Goal: Information Seeking & Learning: Learn about a topic

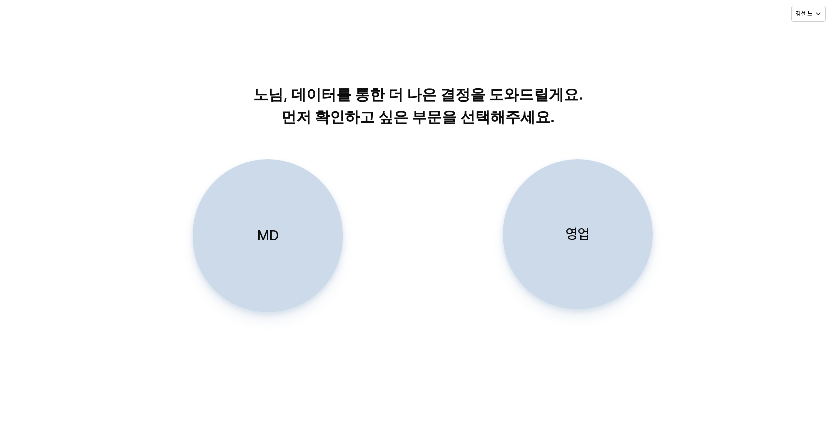
click at [265, 232] on p "MD" at bounding box center [269, 236] width 22 height 19
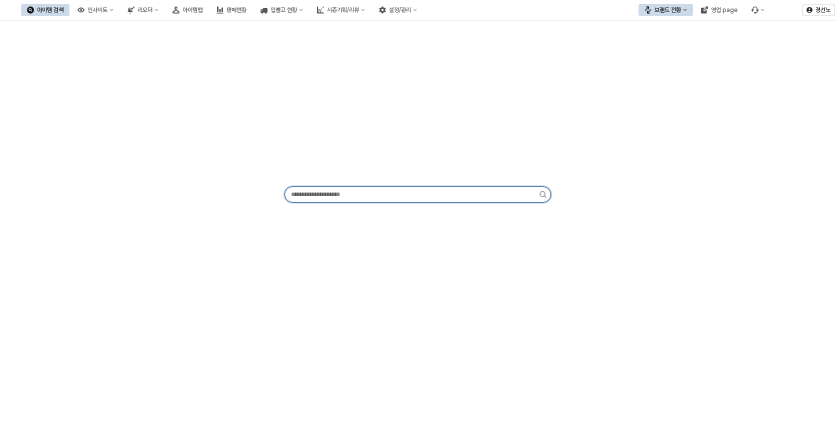
click at [397, 195] on input "App Frame" at bounding box center [412, 194] width 255 height 15
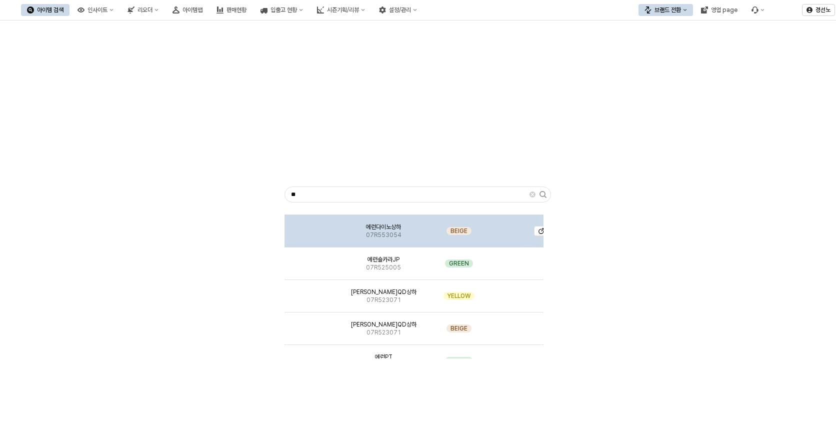
scroll to position [39, 0]
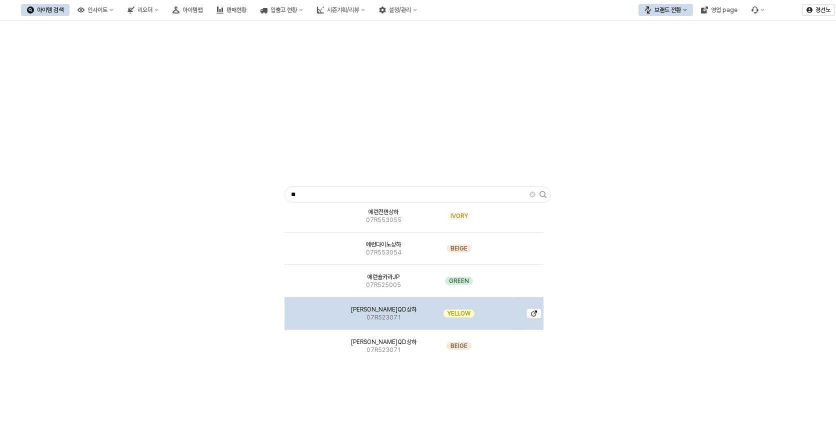
click at [314, 310] on img "App Frame" at bounding box center [314, 310] width 0 height 0
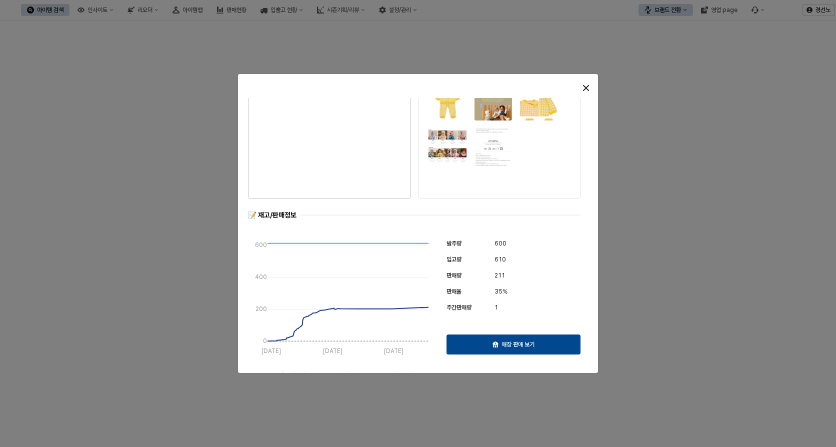
scroll to position [0, 0]
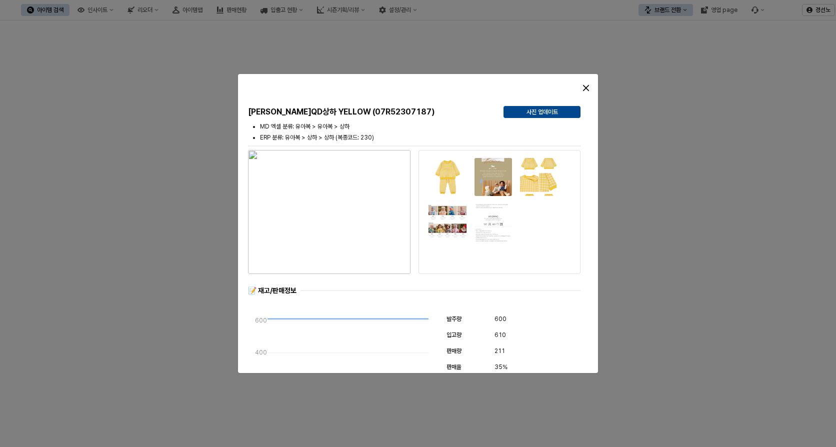
drag, startPoint x: 604, startPoint y: 176, endPoint x: 609, endPoint y: 202, distance: 26.5
click at [609, 202] on div at bounding box center [418, 223] width 836 height 447
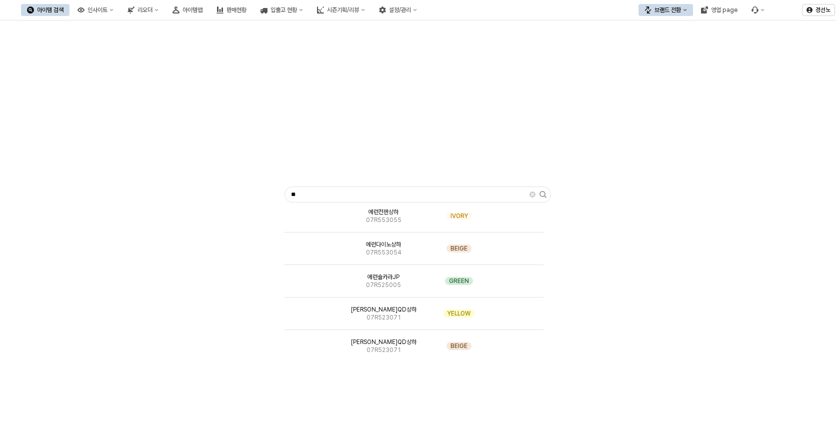
click at [663, 361] on div "** 에런경량JP 07R555052 BEIGE 에런전판상하 07R553055 IVORY 에런다이노상하 07R553054 BEIGE 에런숄카라J…" at bounding box center [418, 193] width 836 height 344
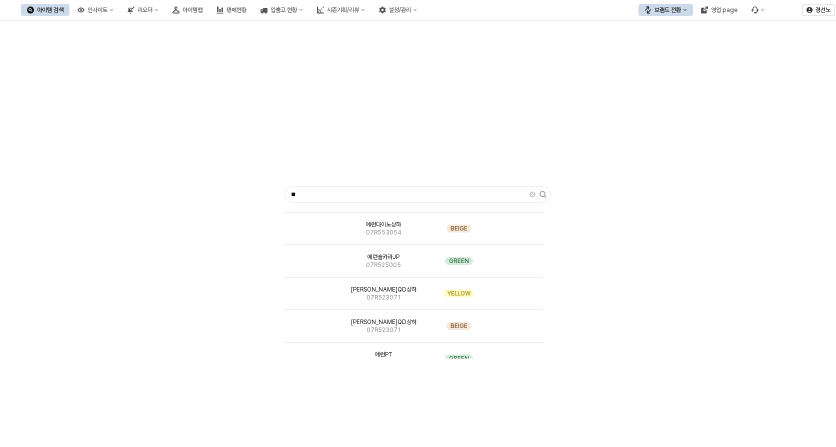
scroll to position [79, 0]
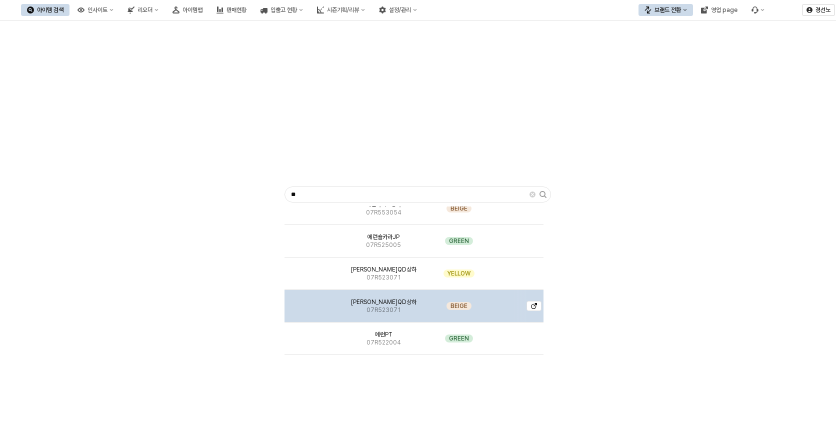
click at [314, 302] on img "App Frame" at bounding box center [314, 302] width 0 height 0
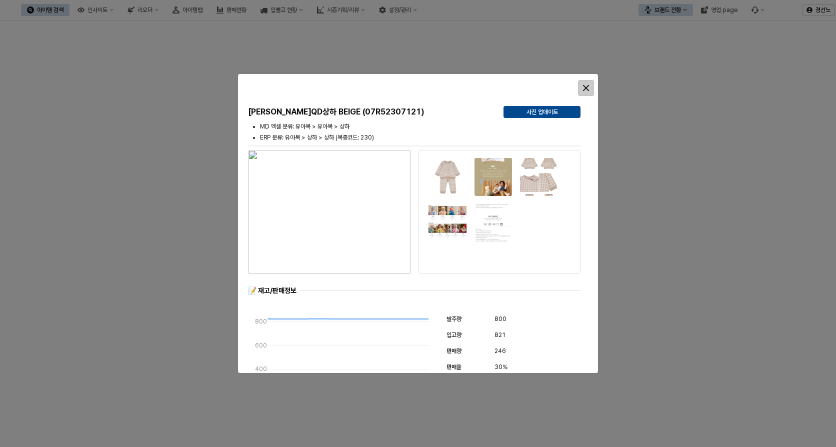
click at [586, 87] on icon "Close" at bounding box center [586, 88] width 6 height 6
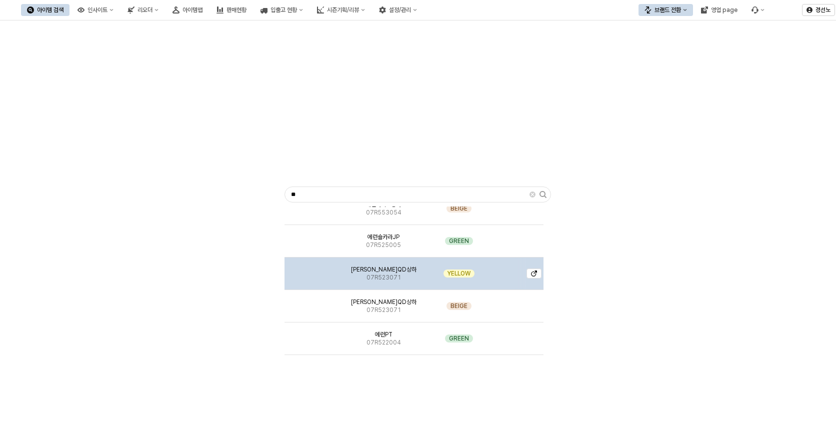
click at [314, 270] on img "App Frame" at bounding box center [314, 270] width 0 height 0
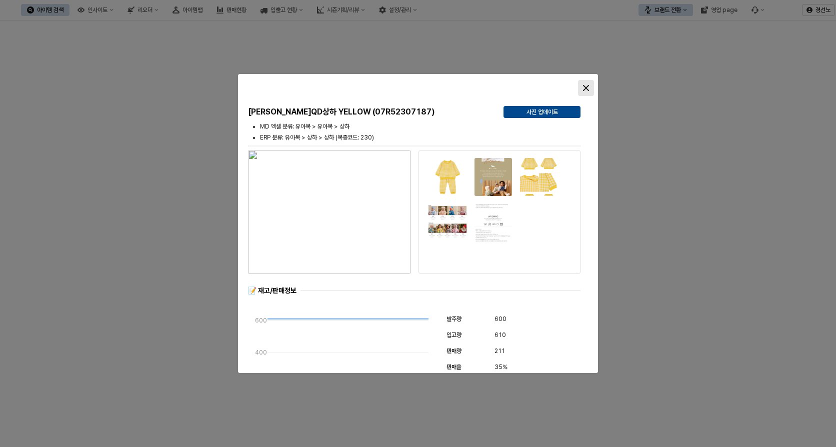
click at [580, 86] on div "Close" at bounding box center [586, 88] width 15 height 15
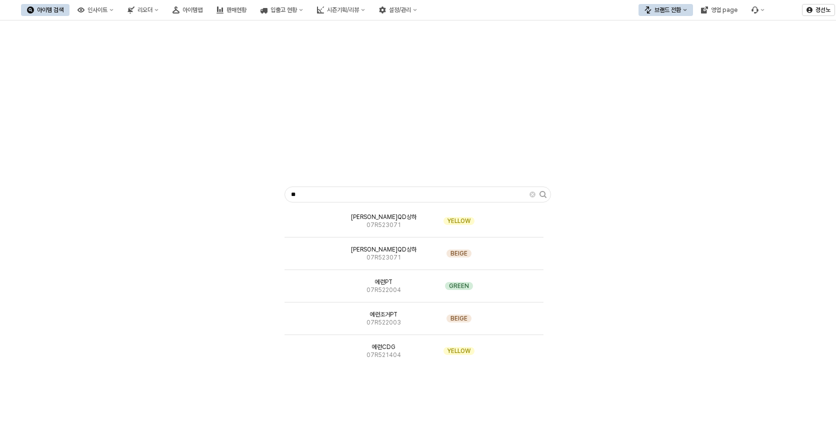
scroll to position [117, 0]
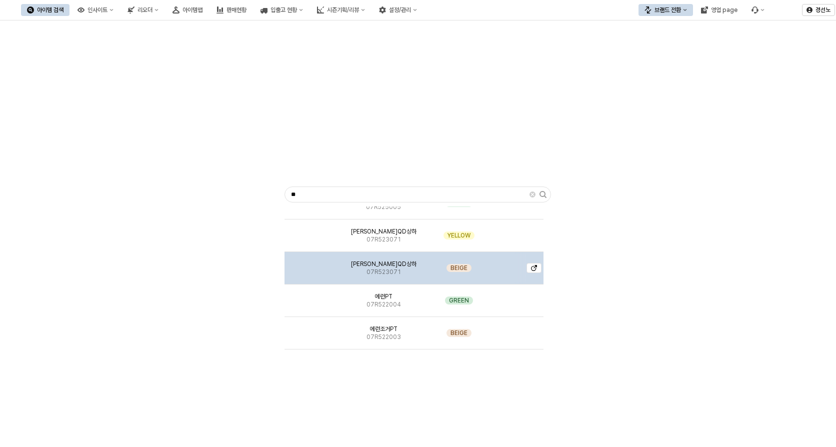
click at [383, 266] on span "에런체크JQD상하" at bounding box center [384, 264] width 66 height 8
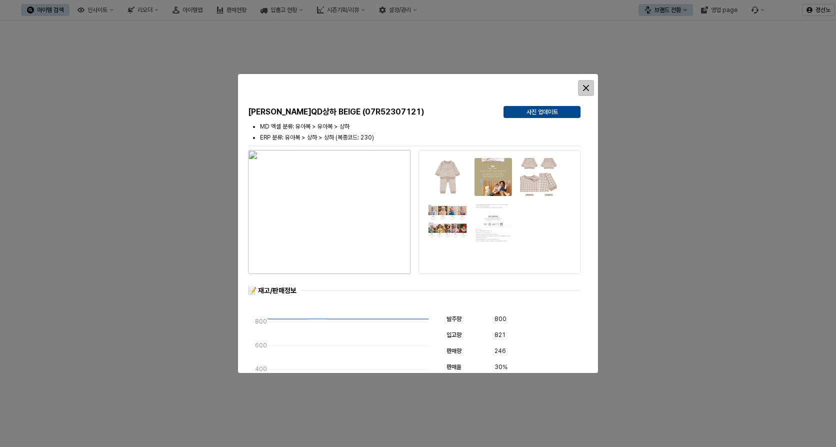
click at [585, 89] on icon "Close" at bounding box center [586, 88] width 6 height 6
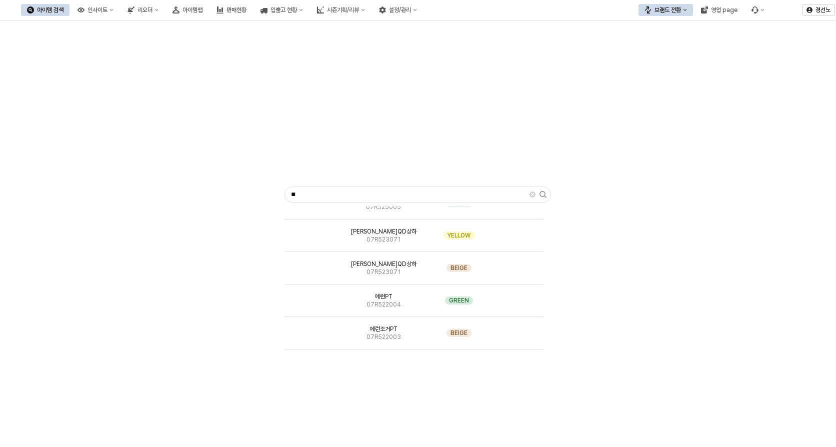
click at [691, 234] on div "** 에런경량JP 07R555052 BEIGE 에런전판상하 07R553055 IVORY 에런다이노상하 07R553054 BEIGE 에런숄카라J…" at bounding box center [418, 193] width 824 height 336
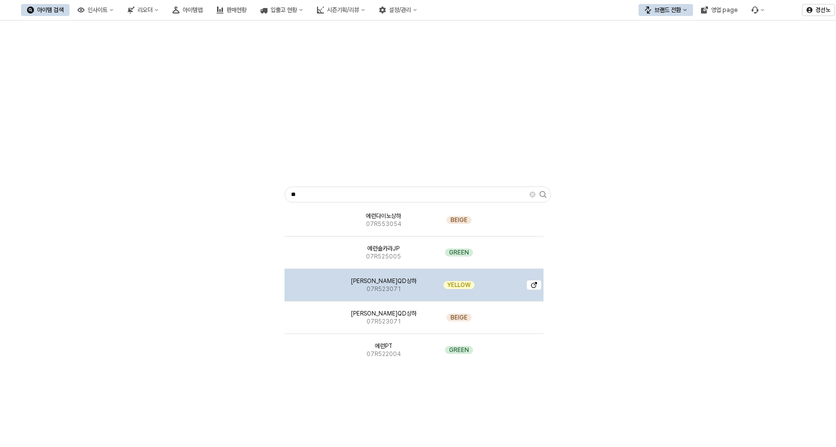
scroll to position [67, 0]
click at [377, 280] on span "에런체크JQD상하" at bounding box center [384, 282] width 66 height 8
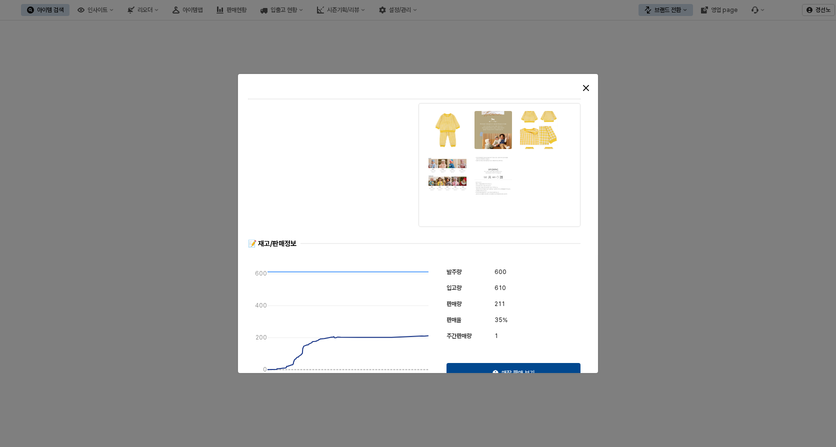
scroll to position [100, 0]
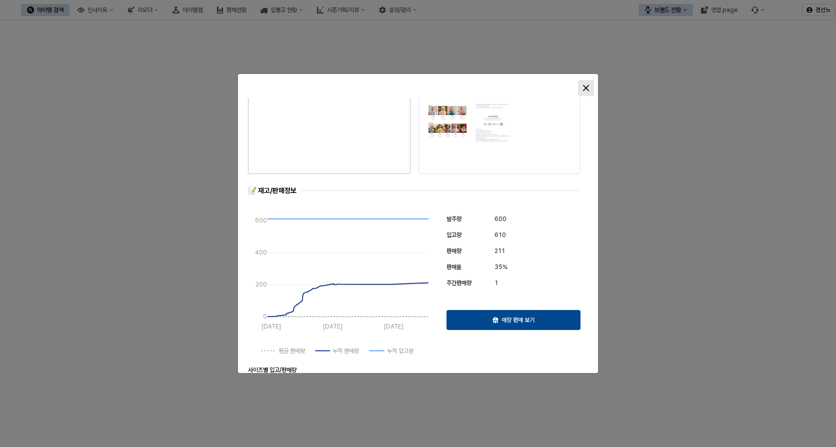
click at [586, 89] on icon "Close" at bounding box center [586, 88] width 6 height 6
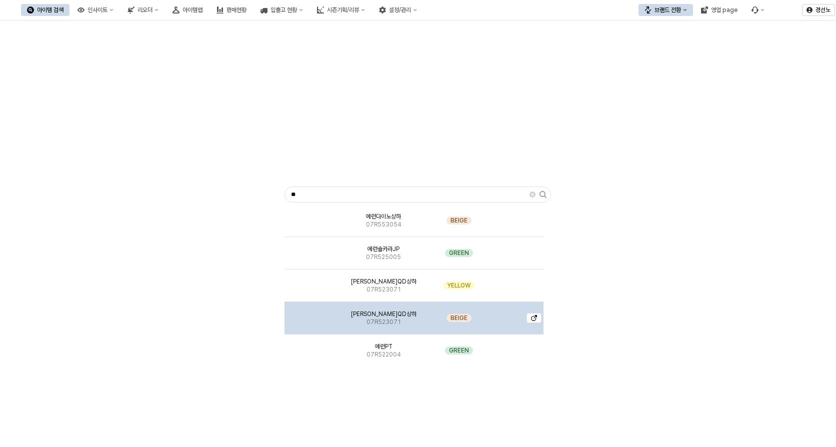
click at [314, 314] on img "App Frame" at bounding box center [314, 314] width 0 height 0
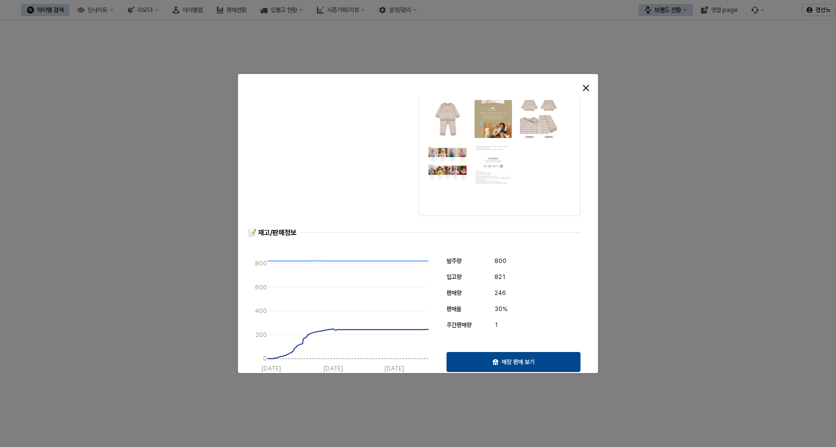
scroll to position [0, 0]
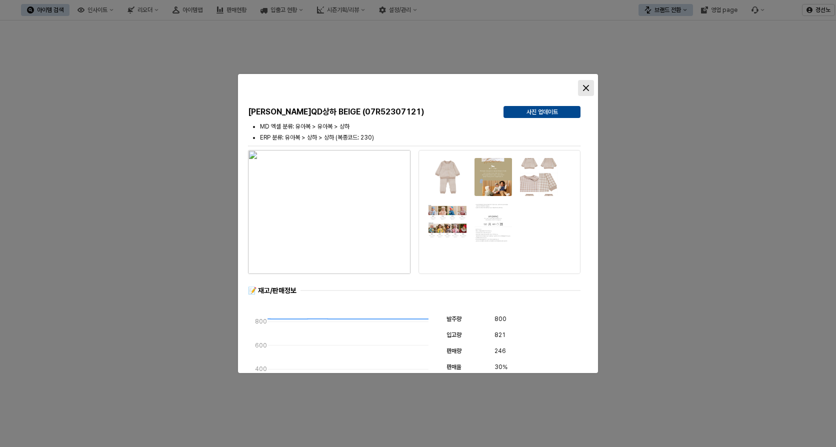
click at [591, 86] on div "Close" at bounding box center [586, 88] width 15 height 15
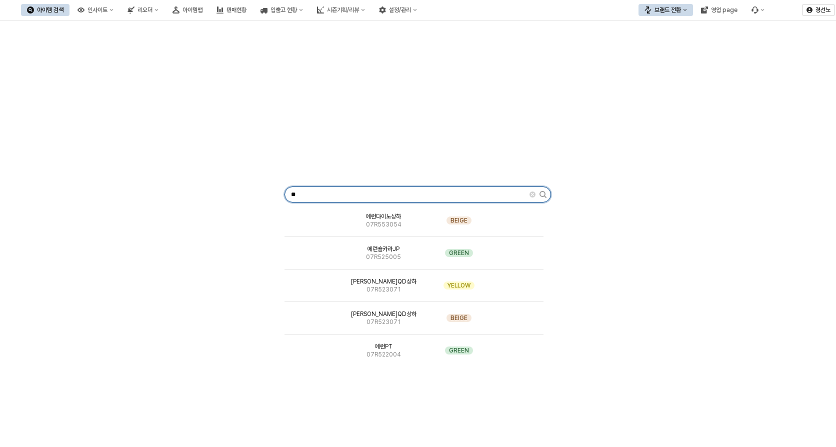
click at [406, 197] on input "**" at bounding box center [407, 194] width 245 height 15
type input "*"
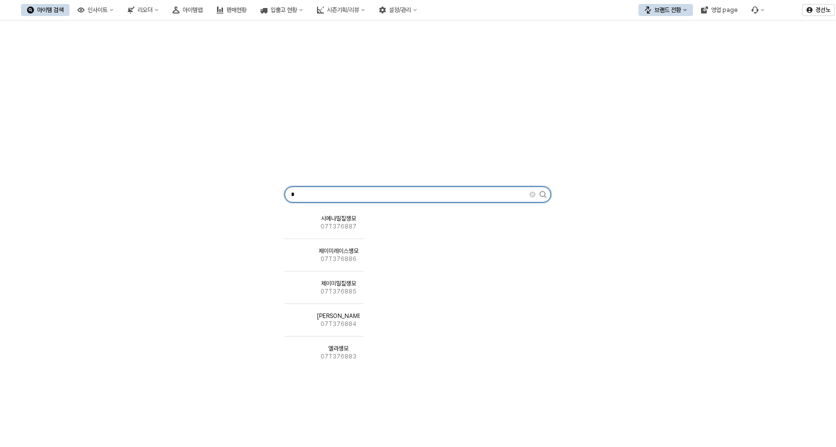
type input "*"
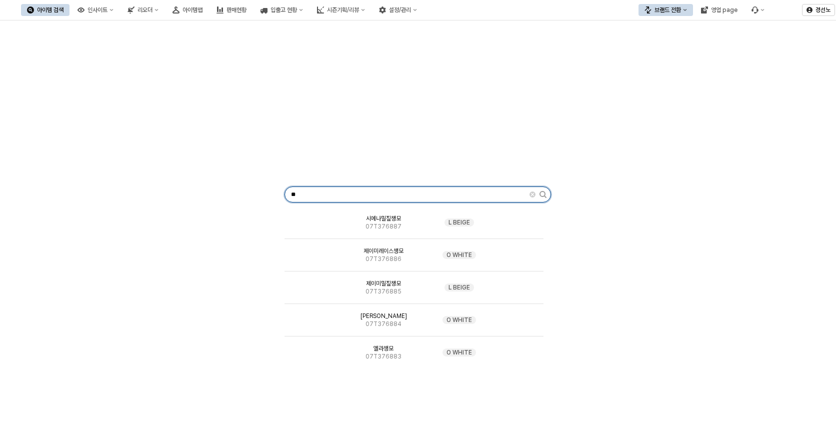
type input "*"
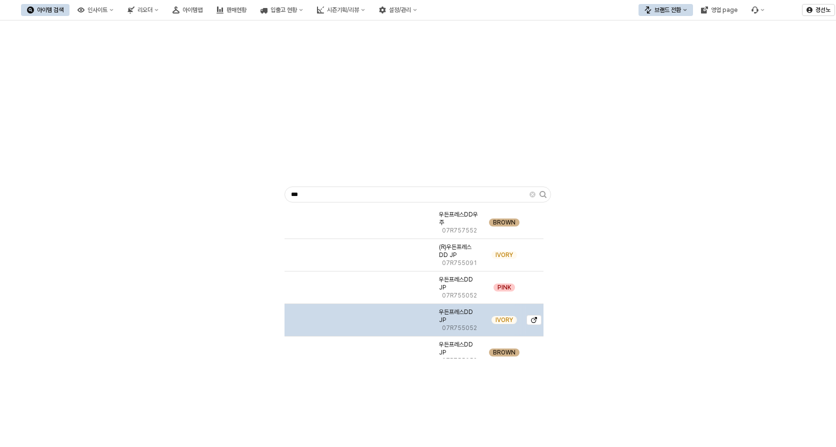
click at [360, 316] on img "App Frame" at bounding box center [360, 316] width 0 height 0
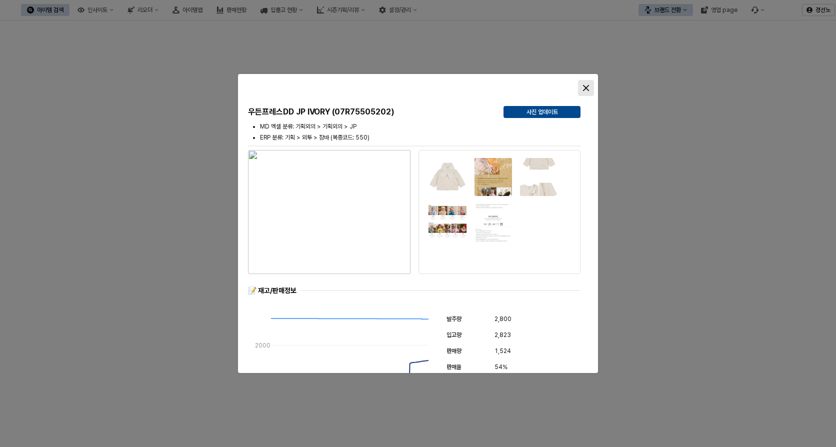
click at [593, 89] on div "Close" at bounding box center [586, 88] width 15 height 15
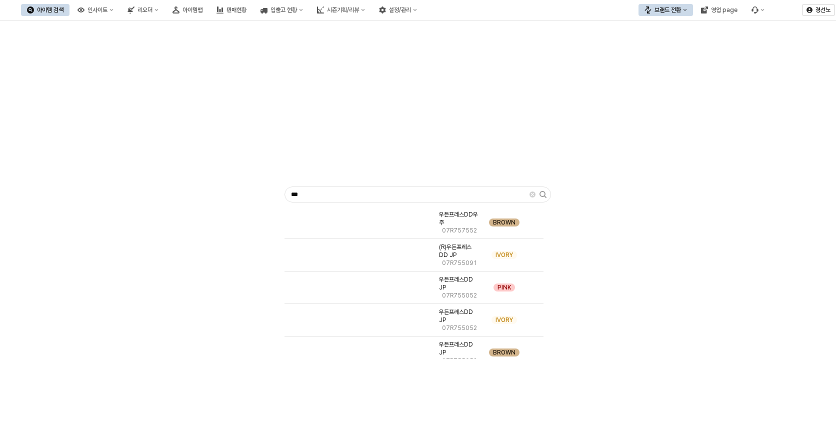
click at [203, 135] on div "*** 우든프레스DD우주 07R757552 BROWN (R)우든프레스DD JP 07R755091 IVORY 우든프레스DD JP 07R75505…" at bounding box center [418, 193] width 824 height 336
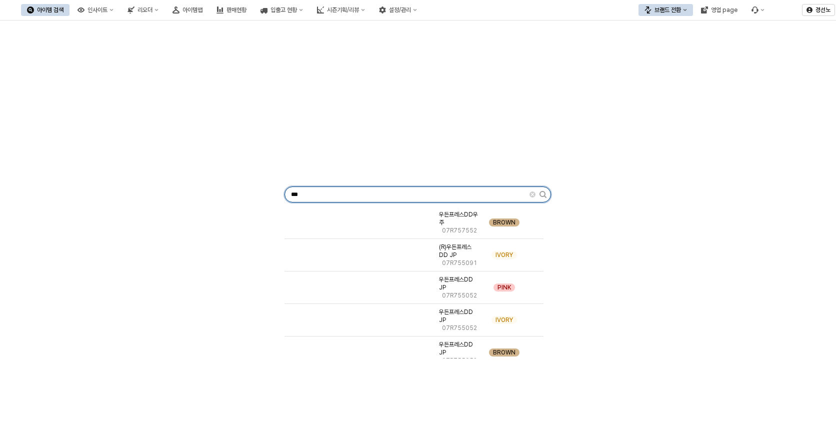
drag, startPoint x: 315, startPoint y: 198, endPoint x: 240, endPoint y: 197, distance: 75.5
click at [240, 197] on div "*** 우든프레스DD우주 07R757552 BROWN (R)우든프레스DD JP 07R755091 IVORY 우든프레스DD JP 07R75505…" at bounding box center [418, 193] width 824 height 336
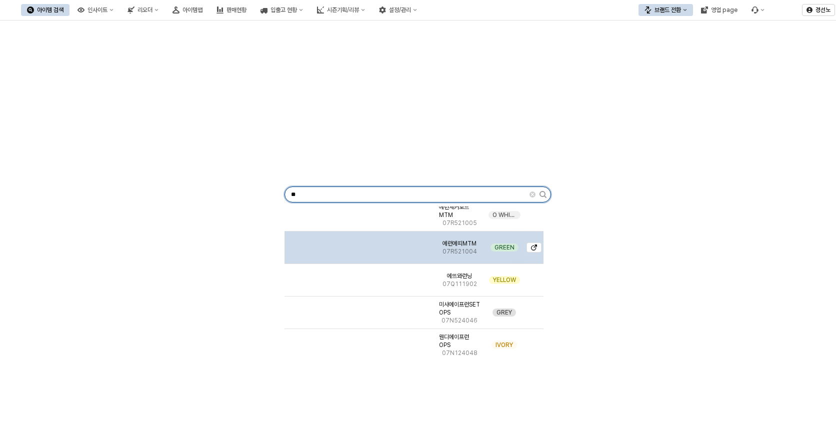
scroll to position [450, 0]
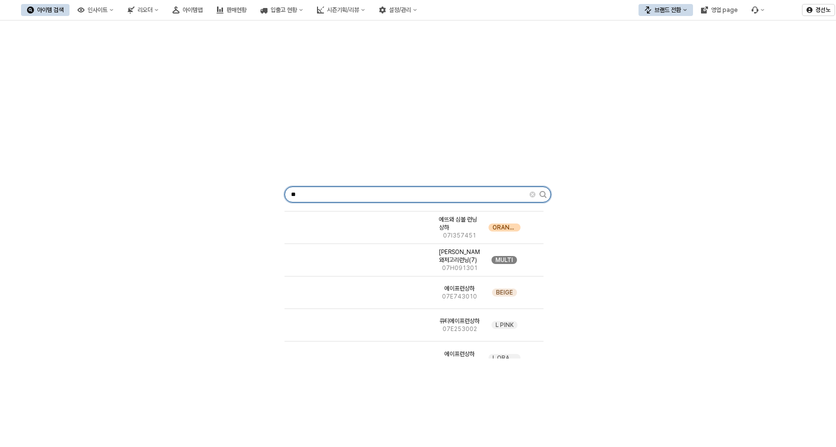
click at [321, 198] on input "**" at bounding box center [407, 194] width 245 height 15
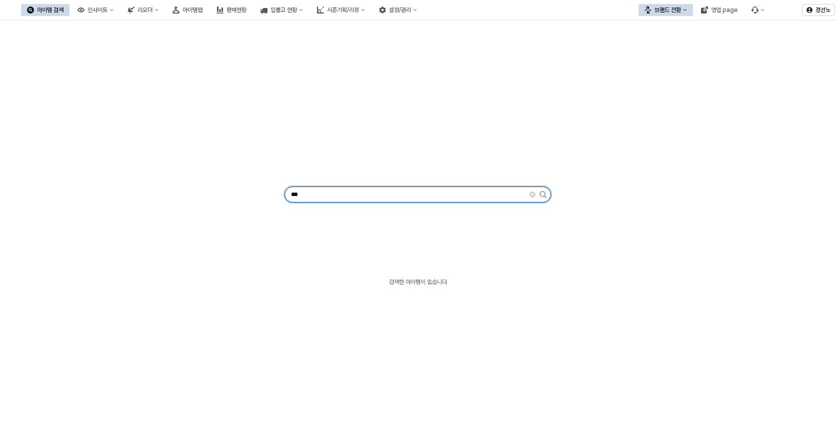
scroll to position [0, 0]
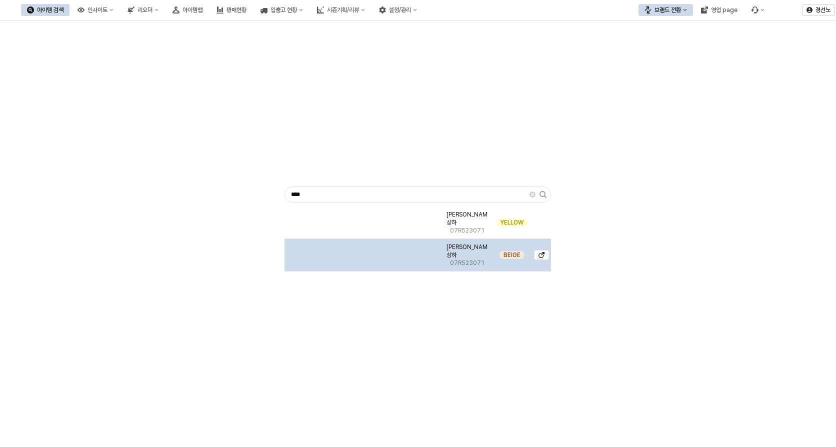
click at [364, 251] on img "App Frame" at bounding box center [364, 251] width 0 height 0
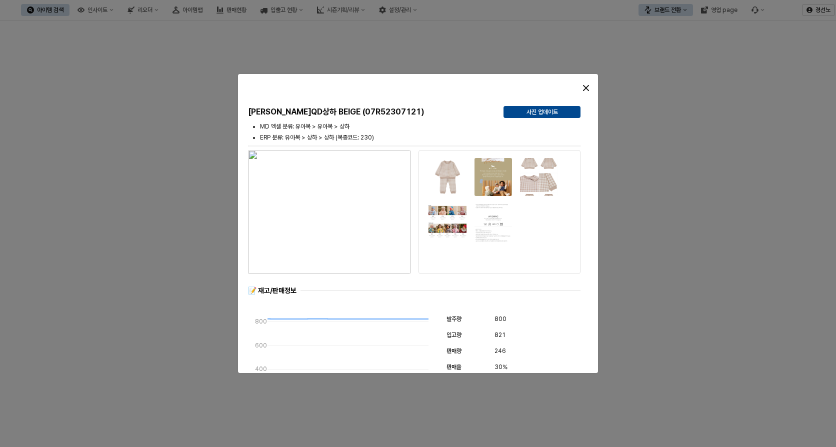
click at [325, 218] on img "button" at bounding box center [329, 212] width 163 height 124
click at [587, 86] on icon "Close" at bounding box center [586, 88] width 6 height 6
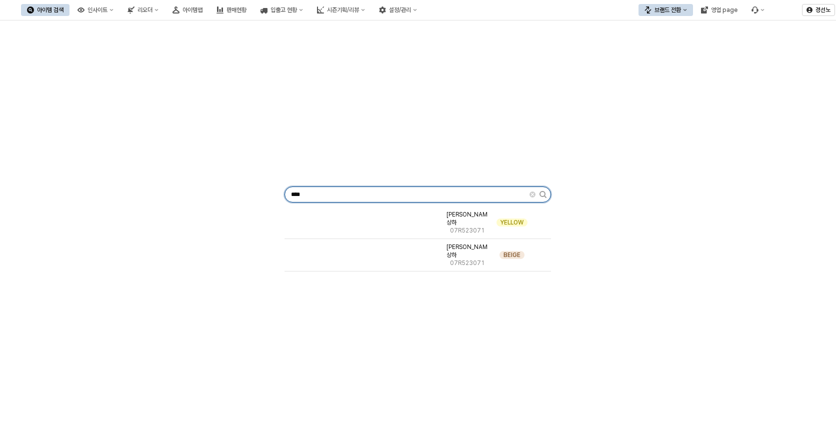
drag, startPoint x: 354, startPoint y: 193, endPoint x: 61, endPoint y: 198, distance: 293.2
click at [61, 198] on div "**** 에런체크JQD상하 07R523071 YELLOW 에런체크JQD상하 07R523071 BEIGE" at bounding box center [418, 193] width 824 height 336
type input "****"
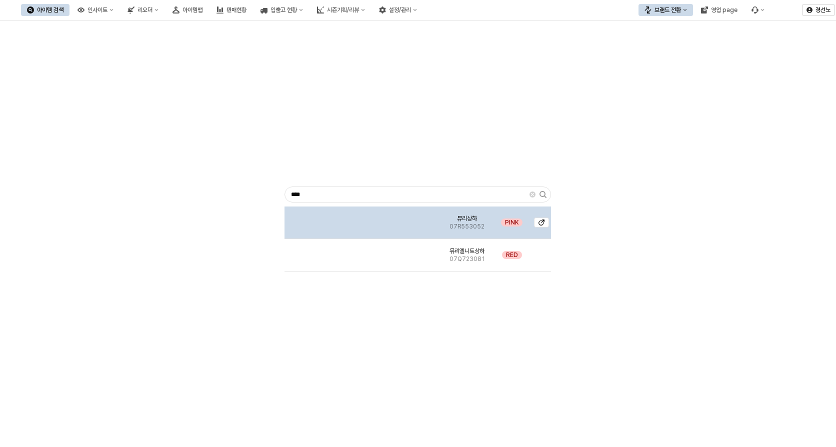
click at [364, 219] on img "App Frame" at bounding box center [364, 219] width 0 height 0
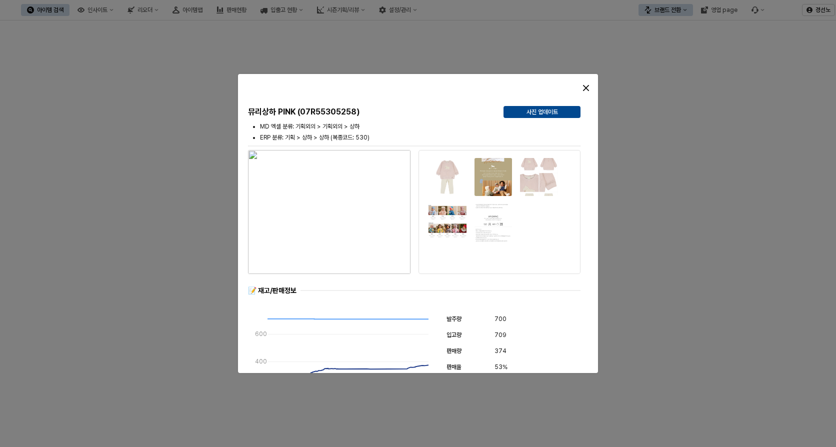
click at [344, 203] on img "button" at bounding box center [329, 212] width 163 height 124
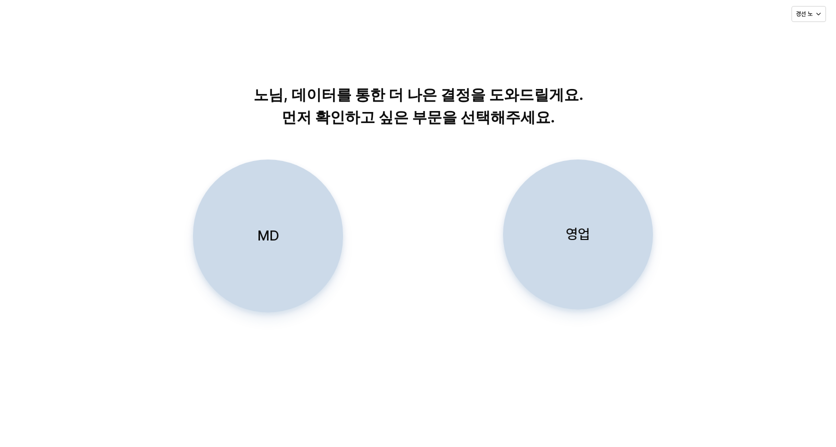
click at [275, 228] on p "MD" at bounding box center [269, 236] width 22 height 19
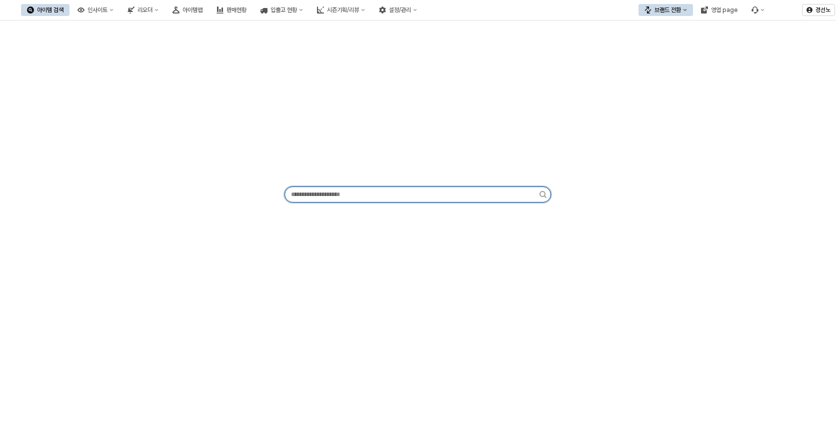
click at [392, 192] on input "App Frame" at bounding box center [412, 194] width 255 height 15
type input "*"
type input "****"
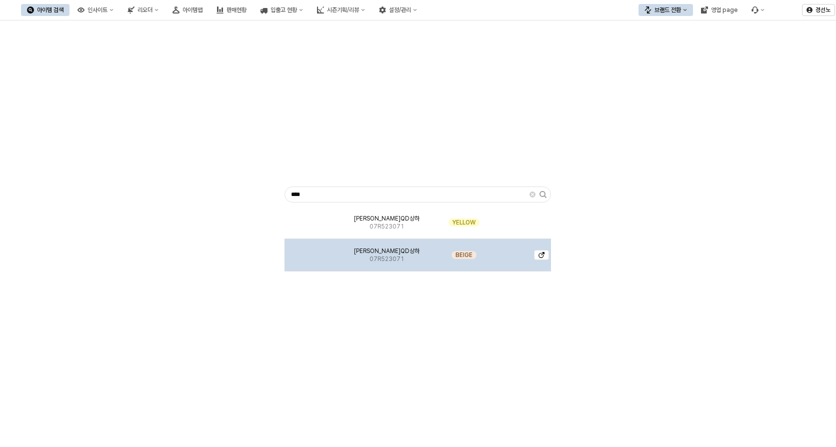
click at [386, 254] on span "[PERSON_NAME]QD상하" at bounding box center [387, 251] width 66 height 8
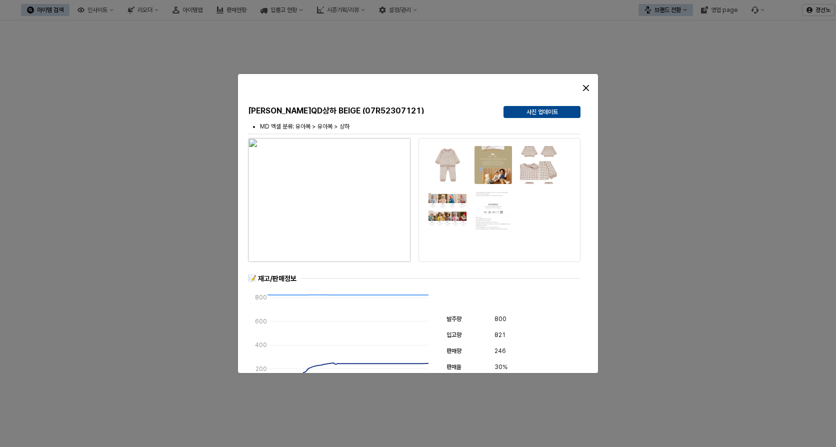
click at [335, 227] on img "button" at bounding box center [329, 200] width 163 height 124
